Goal: Transaction & Acquisition: Subscribe to service/newsletter

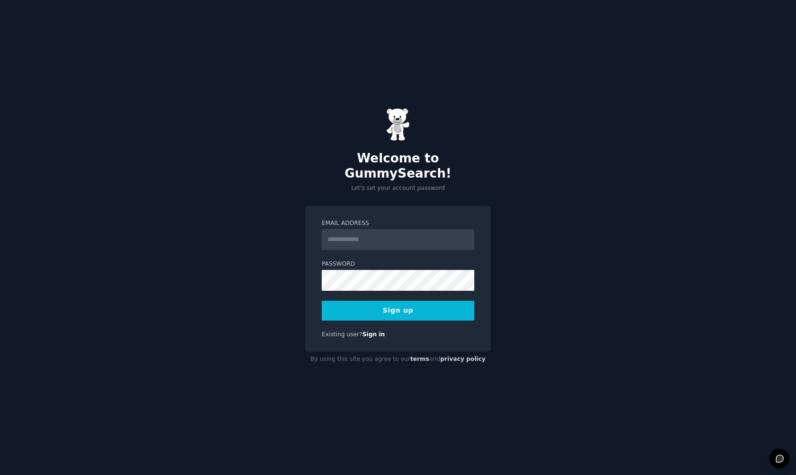
click at [402, 234] on input "Email Address" at bounding box center [398, 239] width 153 height 21
type input "**********"
click at [427, 303] on button "Sign up" at bounding box center [398, 311] width 153 height 20
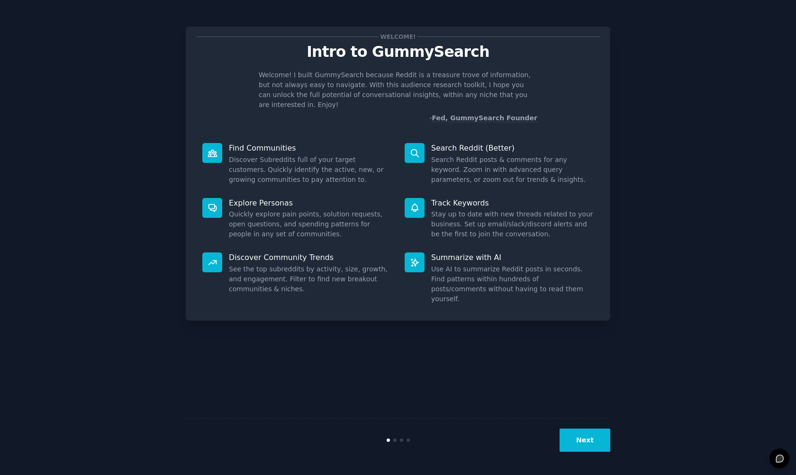
click at [591, 407] on div "Welcome! Intro to GummySearch Welcome! I built GummySearch because Reddit is a …" at bounding box center [398, 237] width 425 height 449
click at [587, 429] on button "Next" at bounding box center [585, 440] width 51 height 23
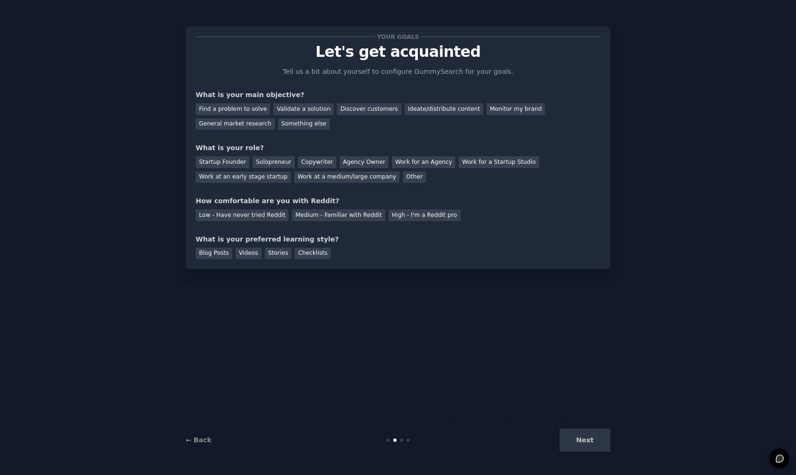
click at [584, 437] on div "Next" at bounding box center [540, 440] width 142 height 23
click at [295, 110] on div "Validate a solution" at bounding box center [303, 109] width 60 height 12
click at [261, 127] on div "General market research" at bounding box center [235, 124] width 79 height 12
click at [291, 115] on div "Find a problem to solve Validate a solution Discover customers Ideate/distribut…" at bounding box center [398, 115] width 405 height 30
click at [298, 108] on div "Validate a solution" at bounding box center [303, 109] width 60 height 12
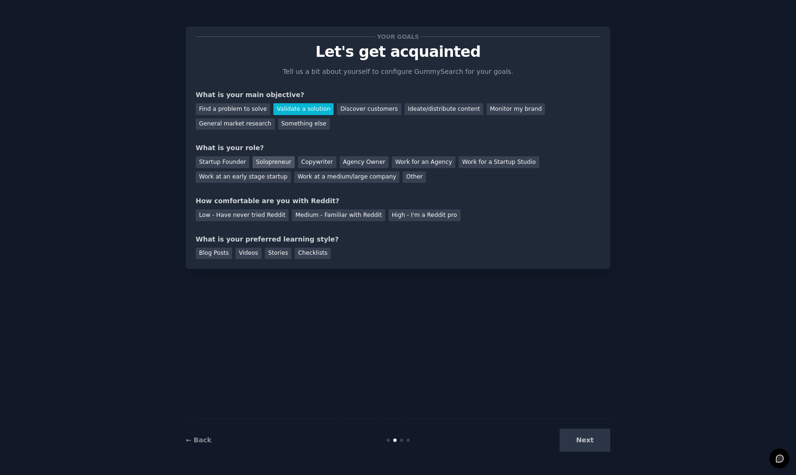
click at [280, 165] on div "Solopreneur" at bounding box center [274, 162] width 42 height 12
click at [343, 214] on div "Medium - Familiar with Reddit" at bounding box center [338, 215] width 93 height 12
click at [209, 257] on div "Blog Posts" at bounding box center [214, 254] width 36 height 12
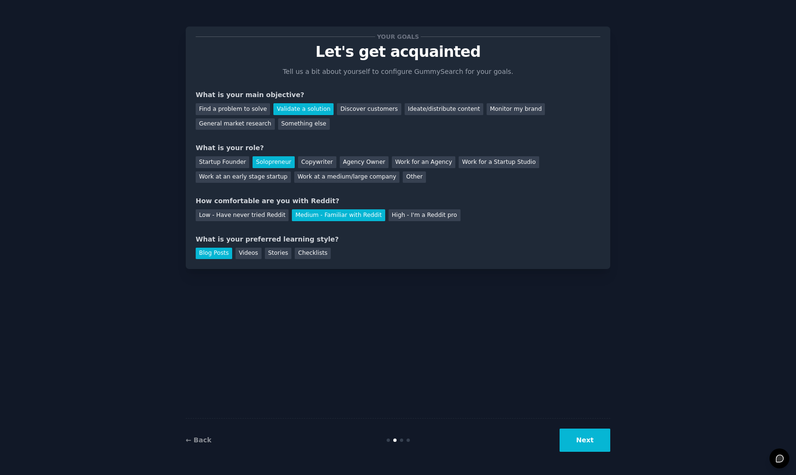
click at [575, 440] on button "Next" at bounding box center [585, 440] width 51 height 23
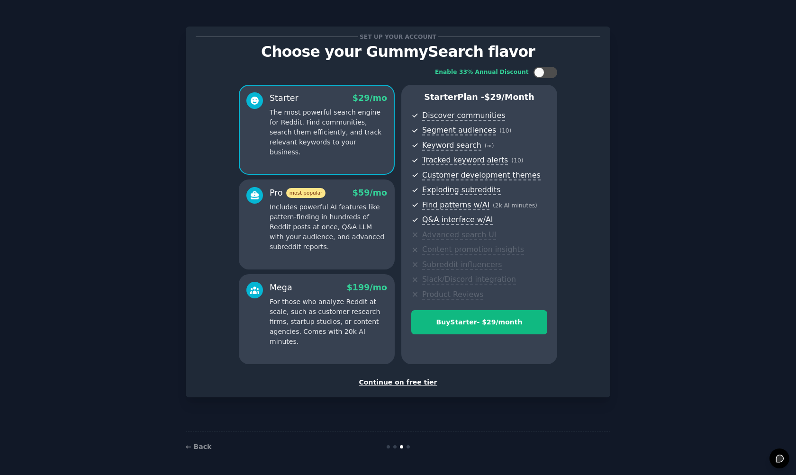
click at [419, 380] on div "Continue on free tier" at bounding box center [398, 383] width 405 height 10
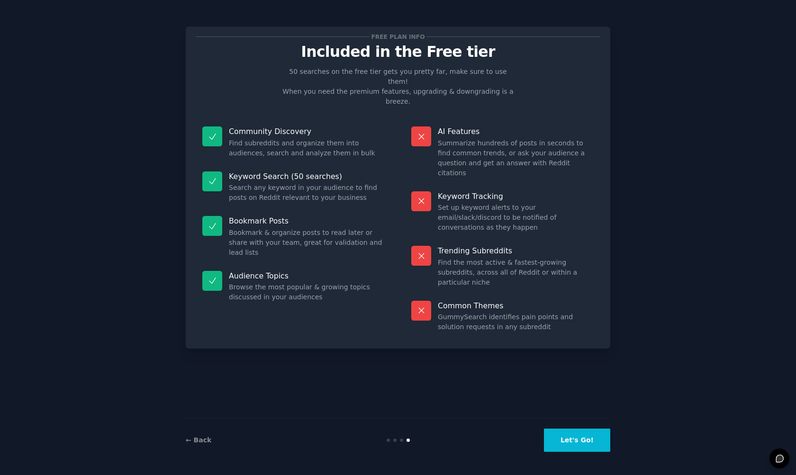
click at [572, 435] on button "Let's Go!" at bounding box center [577, 440] width 66 height 23
